Goal: Contribute content: Add original content to the website for others to see

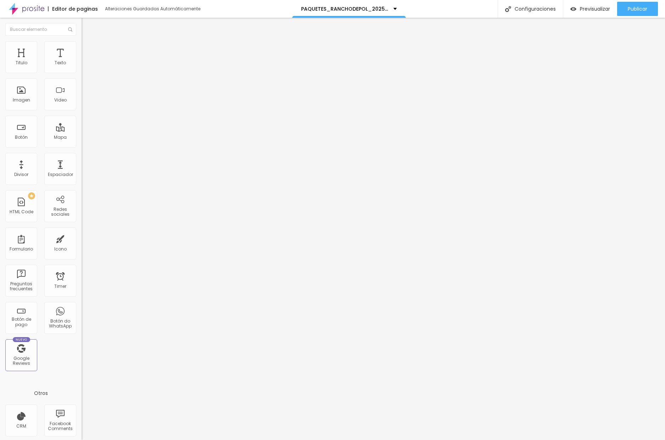
click at [82, 61] on span "Cambiar image" at bounding box center [102, 58] width 40 height 6
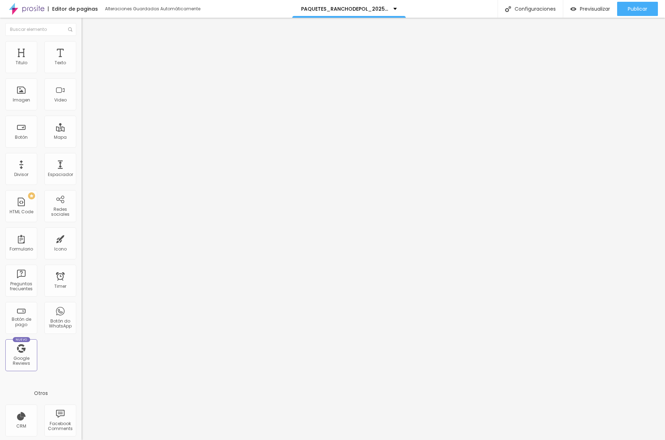
click at [629, 8] on span "Publicar" at bounding box center [638, 9] width 20 height 6
click at [82, 61] on span "Cambiar image" at bounding box center [102, 58] width 40 height 6
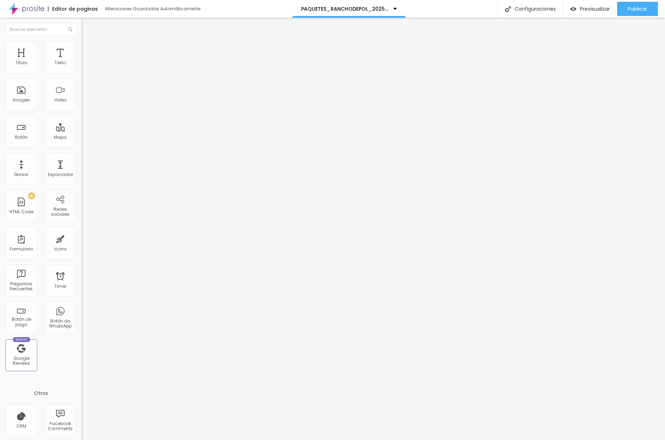
click at [643, 11] on span "Publicar" at bounding box center [638, 9] width 20 height 6
click at [82, 61] on span "Cambiar image" at bounding box center [102, 58] width 40 height 6
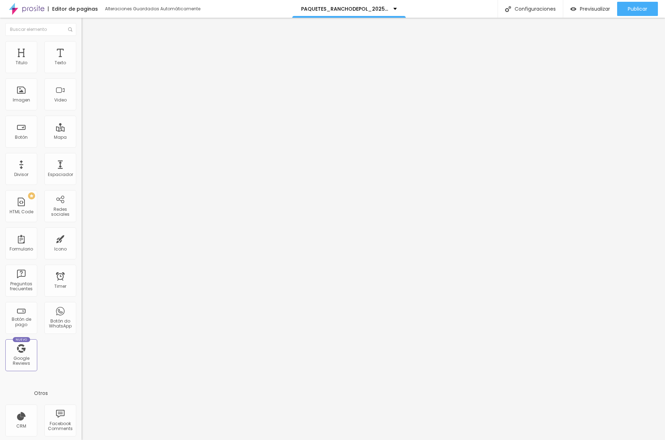
click at [82, 61] on span "Cambiar image" at bounding box center [102, 58] width 40 height 6
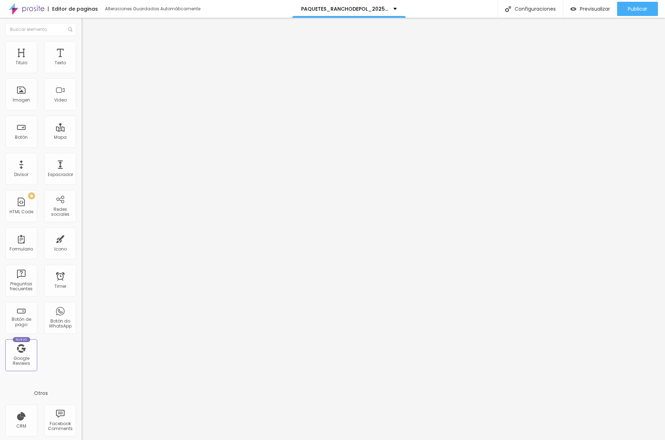
click at [640, 9] on span "Publicar" at bounding box center [638, 9] width 20 height 6
click at [642, 8] on span "Publicar" at bounding box center [638, 9] width 20 height 6
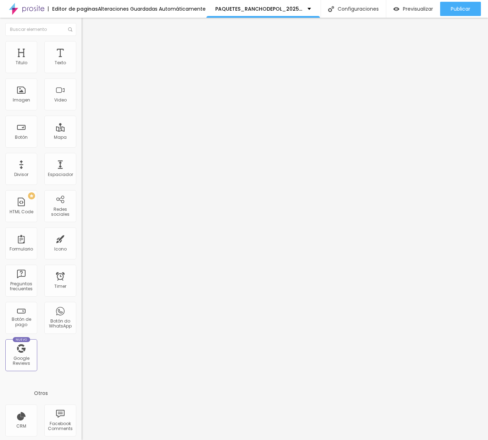
click at [82, 61] on span "Cambiar image" at bounding box center [102, 58] width 40 height 6
click at [462, 16] on div "Publicar" at bounding box center [461, 9] width 20 height 14
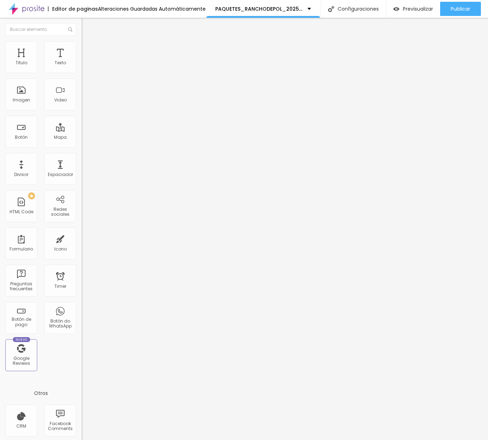
click at [82, 61] on span "Cambiar image" at bounding box center [102, 58] width 40 height 6
click at [462, 11] on span "Publicar" at bounding box center [461, 9] width 20 height 6
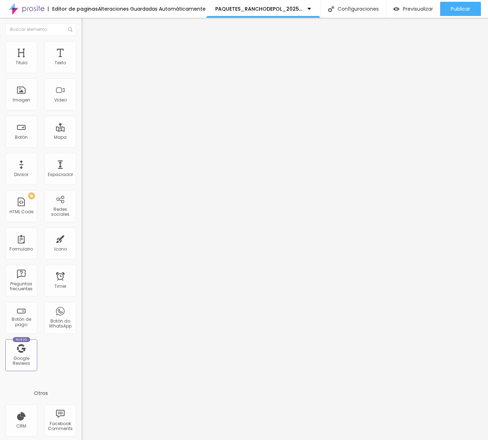
click at [82, 61] on span "Cambiar image" at bounding box center [102, 58] width 40 height 6
click at [455, 11] on span "Publicar" at bounding box center [461, 9] width 20 height 6
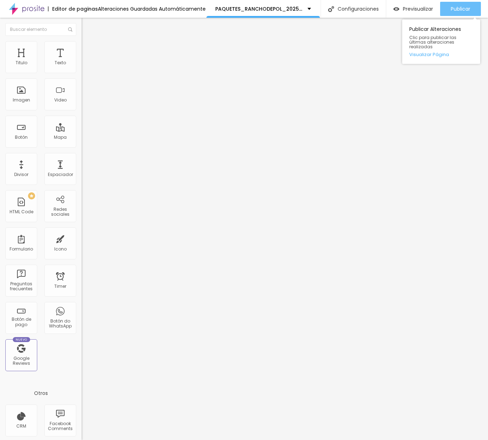
click at [451, 12] on div "Publicar" at bounding box center [461, 9] width 20 height 14
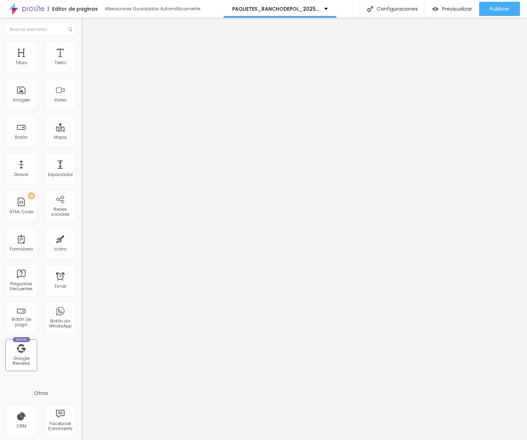
click at [82, 61] on span "Cambiar image" at bounding box center [102, 58] width 40 height 6
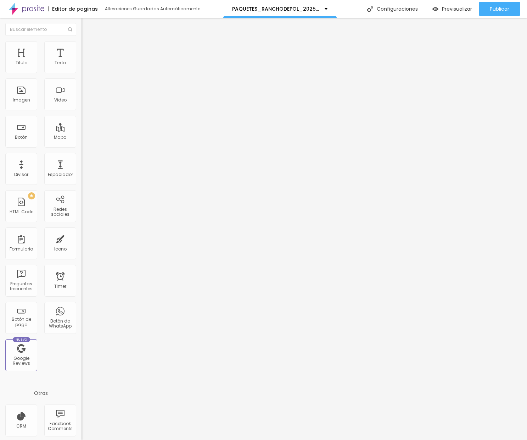
click at [82, 61] on span "Cambiar image" at bounding box center [102, 58] width 40 height 6
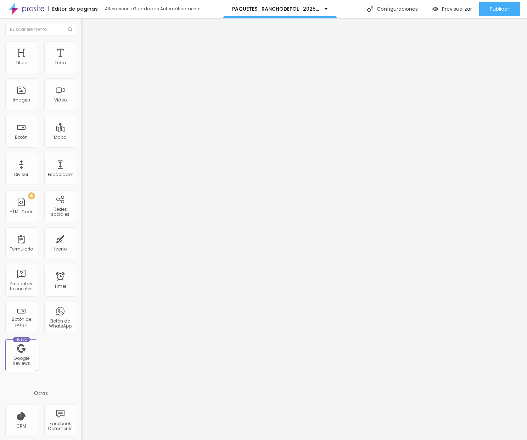
click at [82, 61] on span "Cambiar image" at bounding box center [102, 58] width 40 height 6
click at [406, 8] on span "Publicar" at bounding box center [500, 9] width 20 height 6
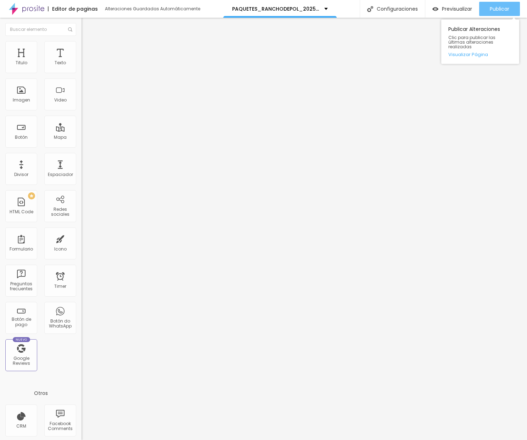
click at [406, 10] on span "Publicar" at bounding box center [500, 9] width 20 height 6
